Goal: Information Seeking & Learning: Learn about a topic

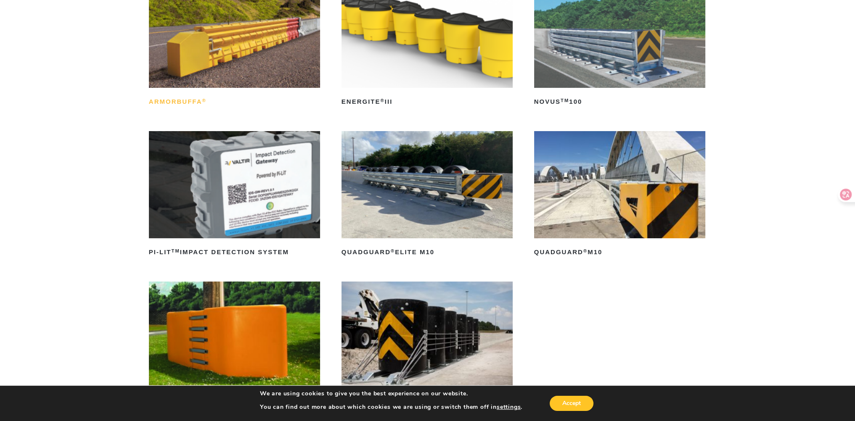
scroll to position [70, 0]
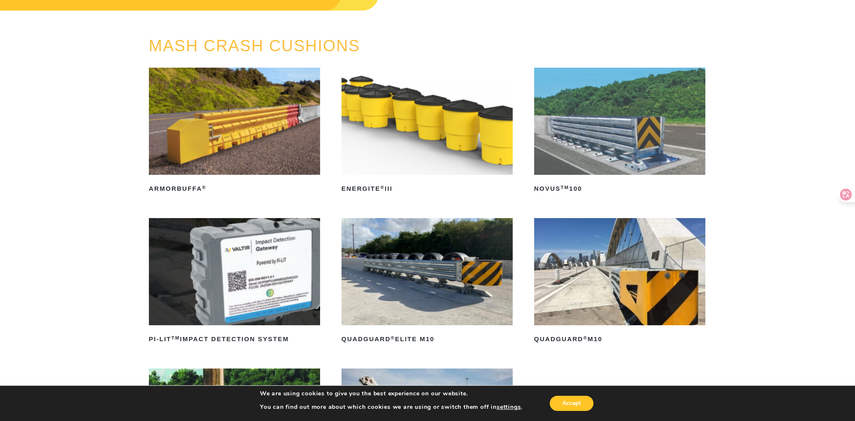
click at [224, 119] on img at bounding box center [235, 121] width 172 height 107
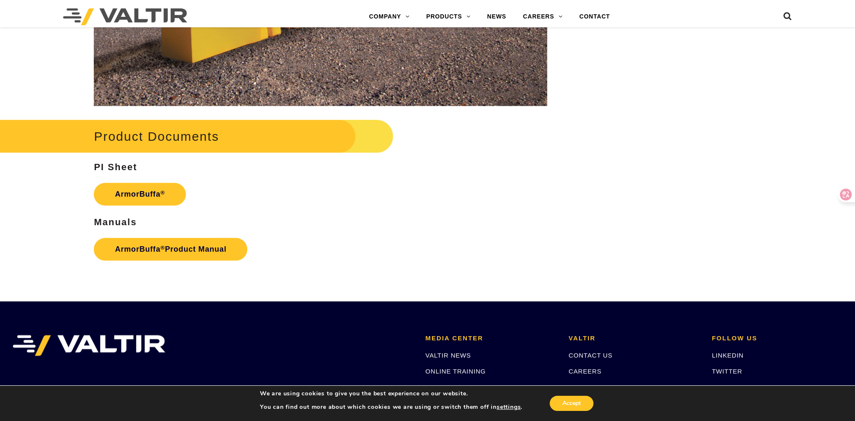
scroll to position [1411, 0]
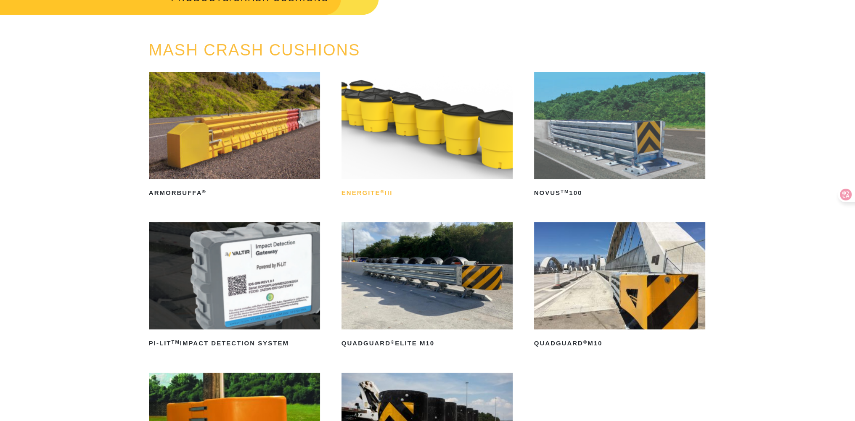
scroll to position [70, 0]
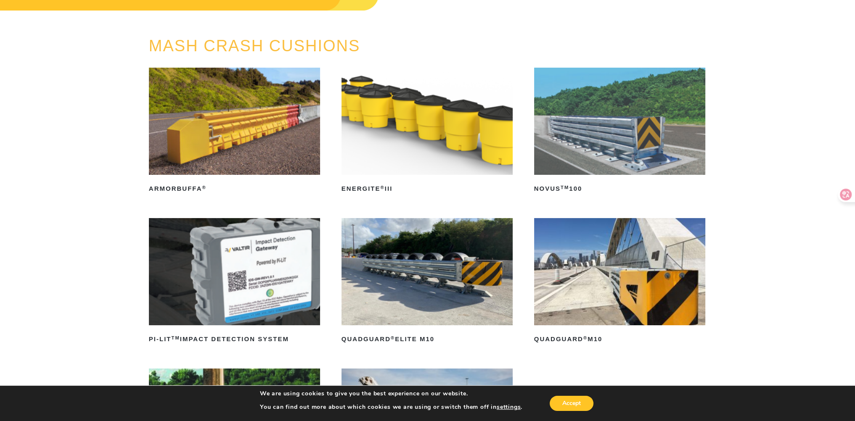
click at [651, 127] on img at bounding box center [620, 121] width 172 height 107
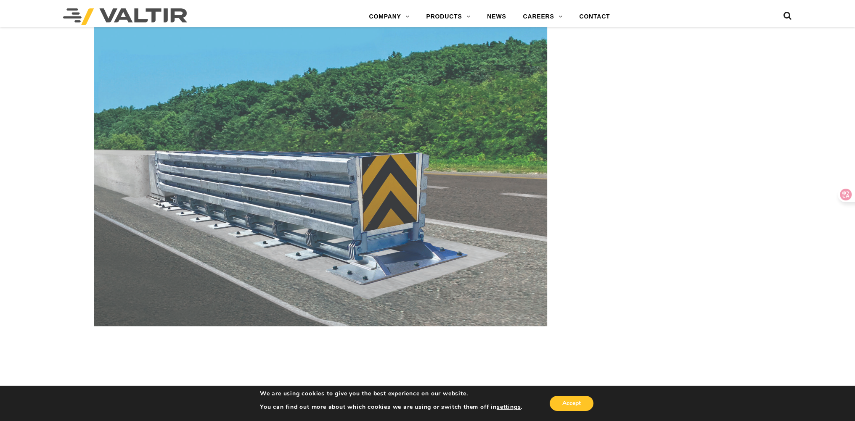
scroll to position [1262, 0]
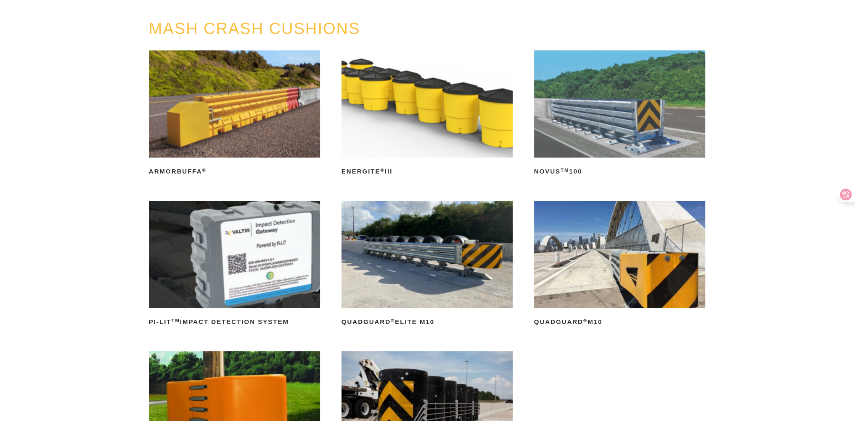
scroll to position [136, 0]
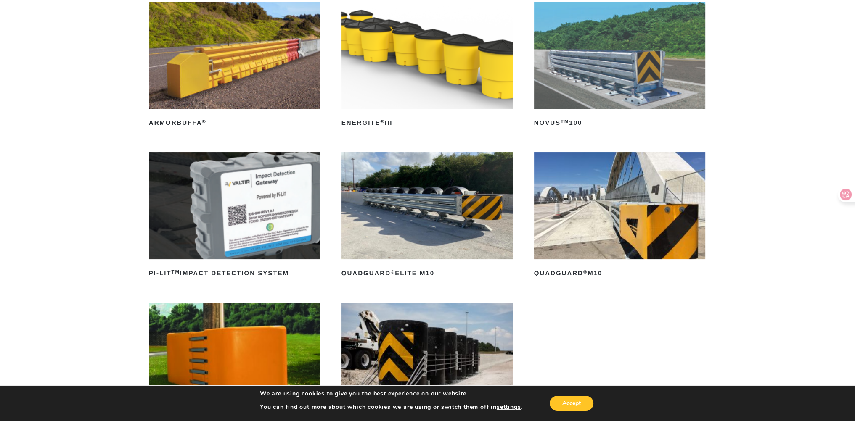
click at [578, 226] on img at bounding box center [620, 205] width 172 height 107
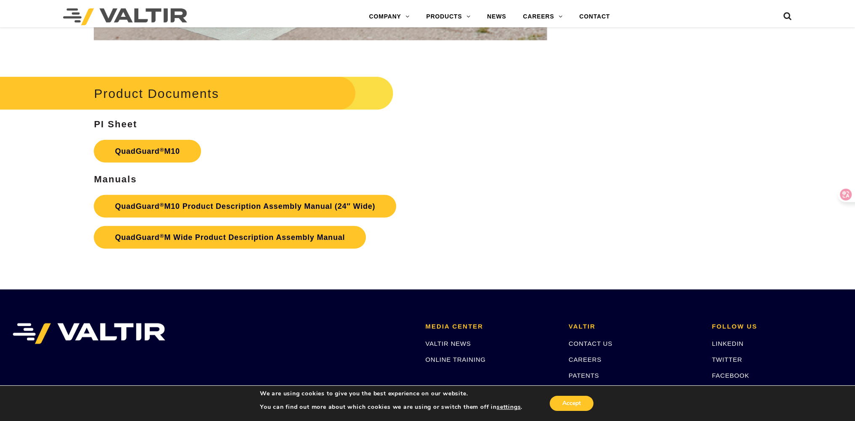
scroll to position [3224, 0]
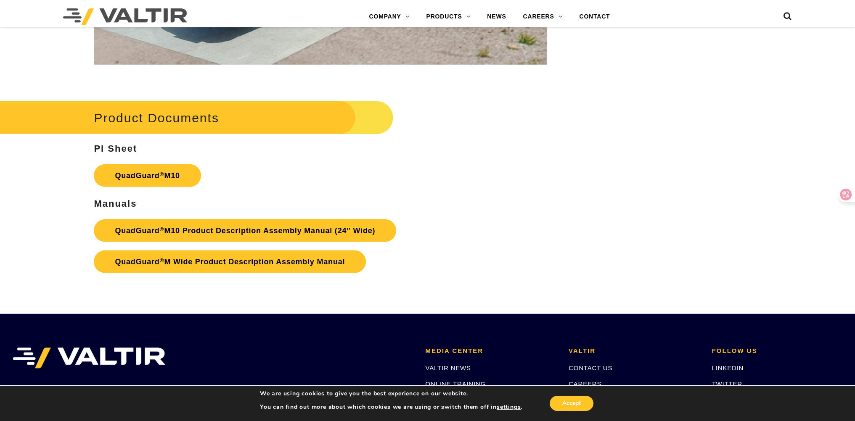
click at [315, 272] on link "QuadGuard ® M Wide Product Description Assembly Manual" at bounding box center [230, 262] width 272 height 23
click at [279, 242] on link "QuadGuard ® M10 Product Description Assembly Manual (24″ Wide)" at bounding box center [245, 231] width 302 height 23
